Goal: Download file/media

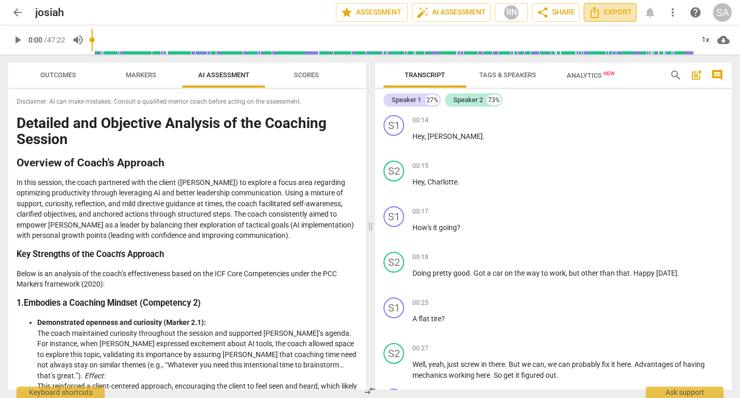
click at [614, 9] on span "Export" at bounding box center [610, 12] width 43 height 12
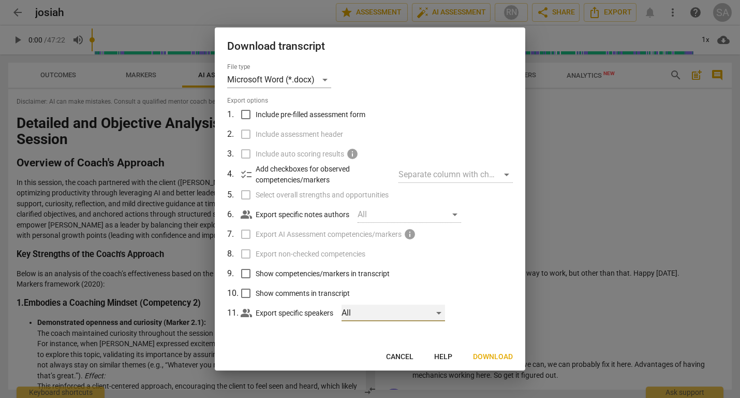
click at [438, 313] on div "All" at bounding box center [394, 312] width 104 height 17
click at [471, 302] on div at bounding box center [370, 199] width 740 height 398
click at [405, 357] on span "Cancel" at bounding box center [399, 356] width 27 height 10
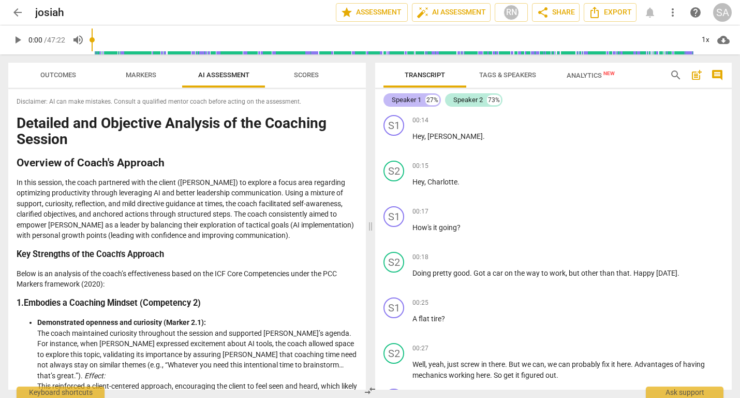
click at [410, 98] on div "Speaker 1" at bounding box center [407, 100] width 30 height 10
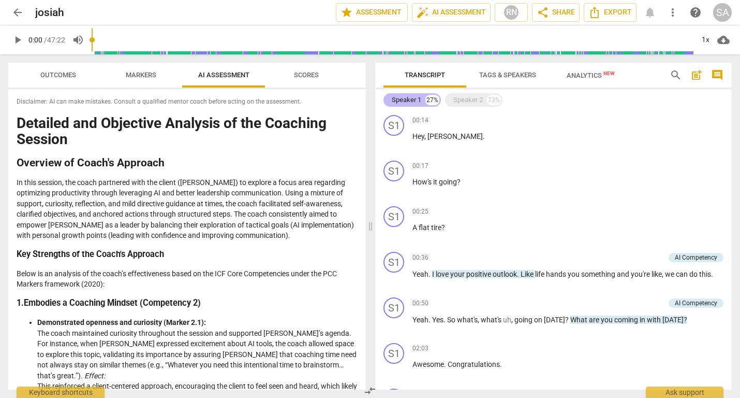
click at [419, 97] on div "Speaker 1" at bounding box center [407, 100] width 30 height 10
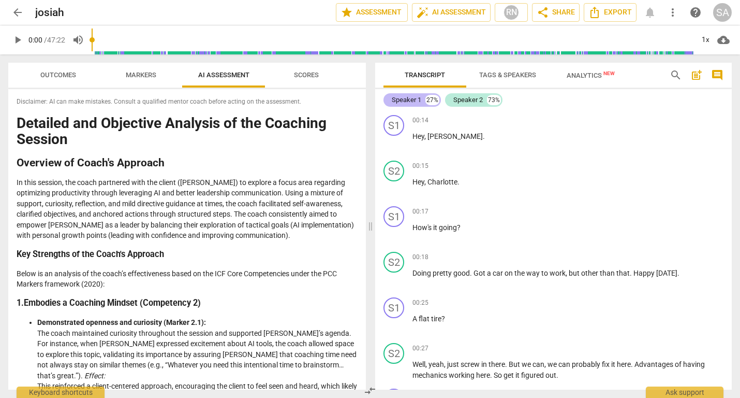
click at [411, 98] on div "Speaker 1" at bounding box center [407, 100] width 30 height 10
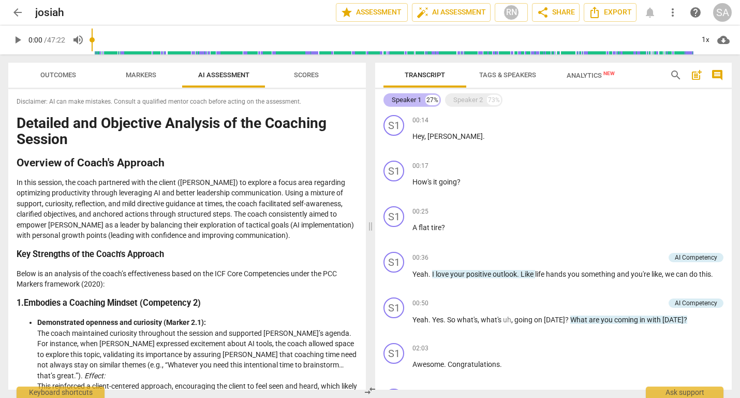
click at [416, 99] on div "Speaker 1" at bounding box center [407, 100] width 30 height 10
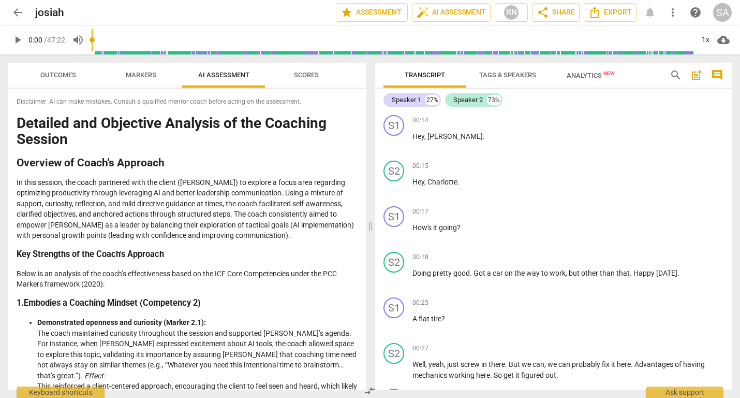
click at [507, 72] on span "Tags & Speakers" at bounding box center [507, 75] width 57 height 8
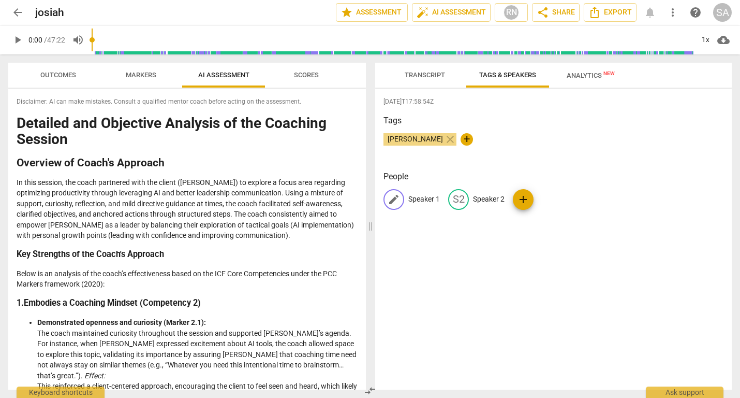
click at [428, 200] on p "Speaker 1" at bounding box center [424, 199] width 32 height 11
type input "Coach"
click at [556, 201] on p "Speaker 2" at bounding box center [556, 199] width 32 height 11
type input "Client"
click at [544, 234] on div "2025-08-22T17:58:54Z Tags Sharla Austin close + People CO Coach edit Client del…" at bounding box center [553, 239] width 357 height 300
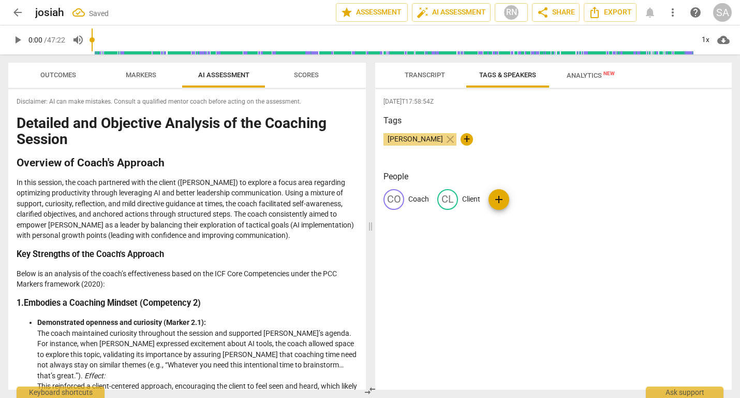
click at [415, 71] on span "Transcript" at bounding box center [425, 75] width 40 height 8
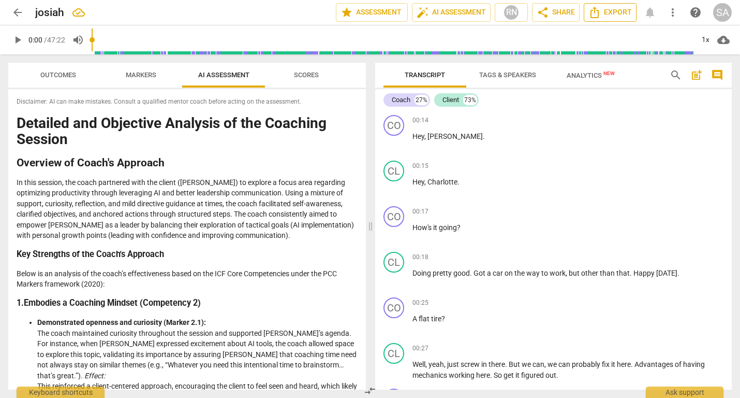
click at [619, 14] on span "Export" at bounding box center [610, 12] width 43 height 12
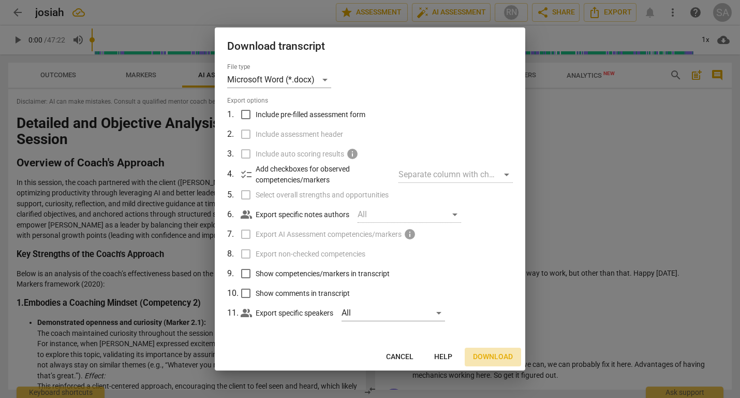
click at [494, 353] on span "Download" at bounding box center [493, 356] width 40 height 10
